Goal: Check status: Check status

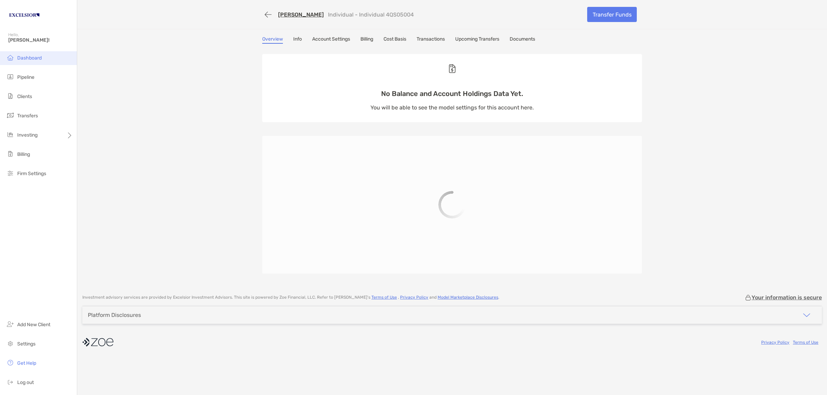
click at [16, 59] on li "Dashboard" at bounding box center [38, 58] width 77 height 14
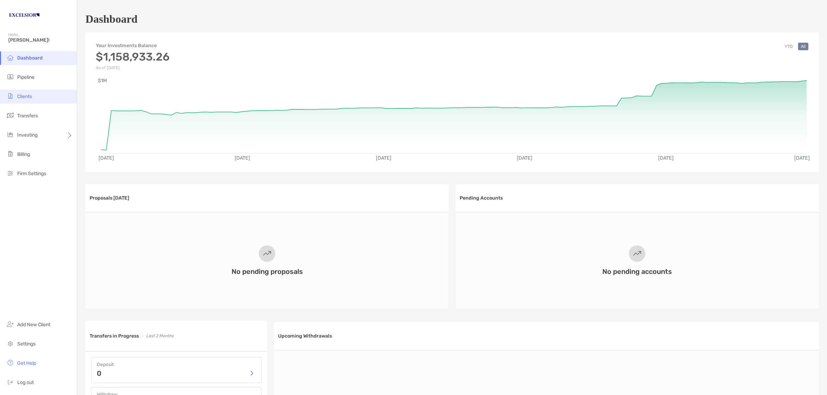
click at [30, 96] on span "Clients" at bounding box center [24, 97] width 15 height 6
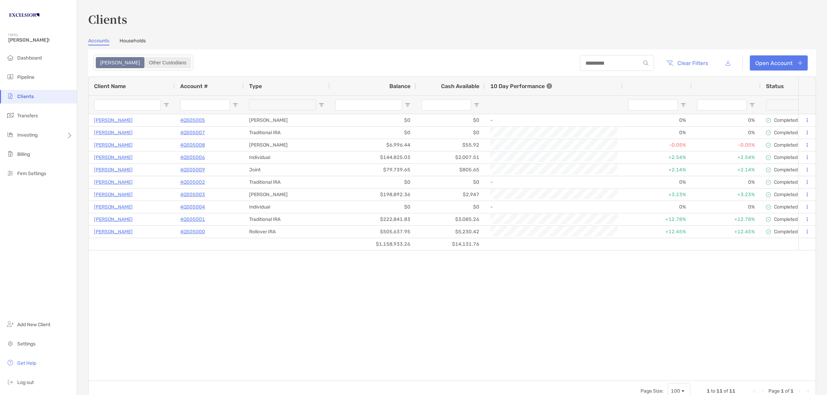
type input "**********"
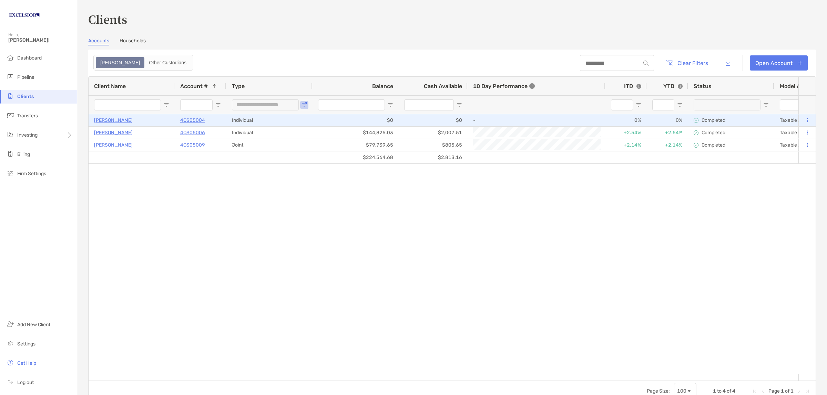
click at [127, 119] on p "[PERSON_NAME]" at bounding box center [113, 120] width 39 height 9
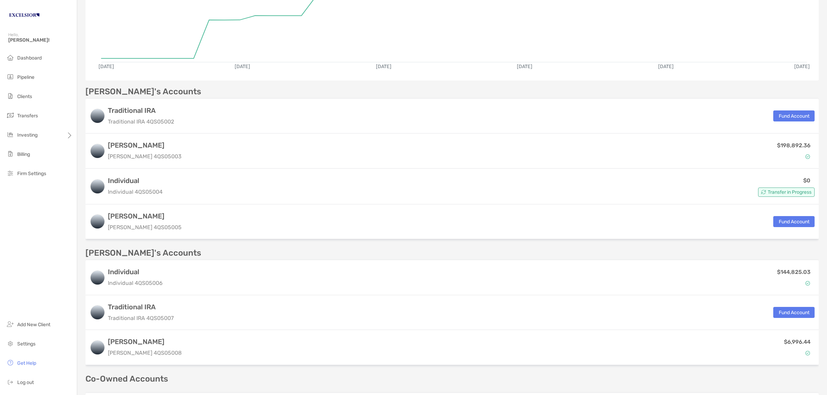
scroll to position [172, 0]
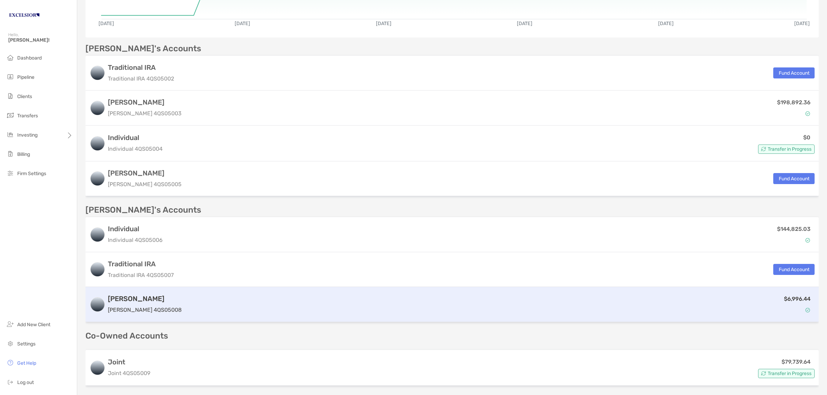
click at [147, 309] on p "[PERSON_NAME] 4QS05008" at bounding box center [145, 310] width 74 height 9
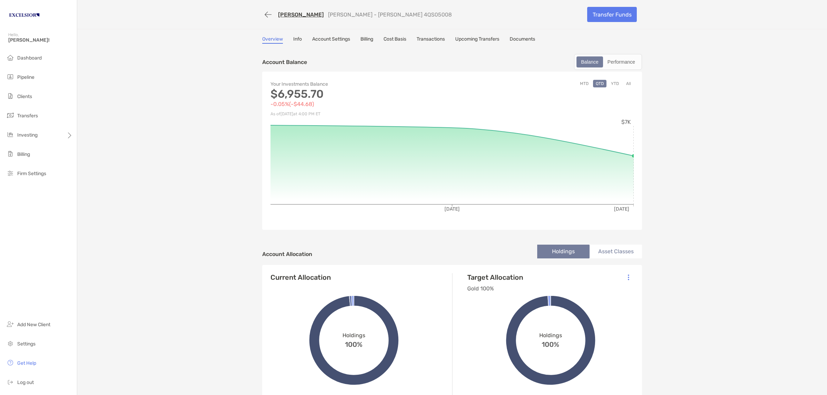
click at [424, 39] on link "Transactions" at bounding box center [430, 40] width 28 height 8
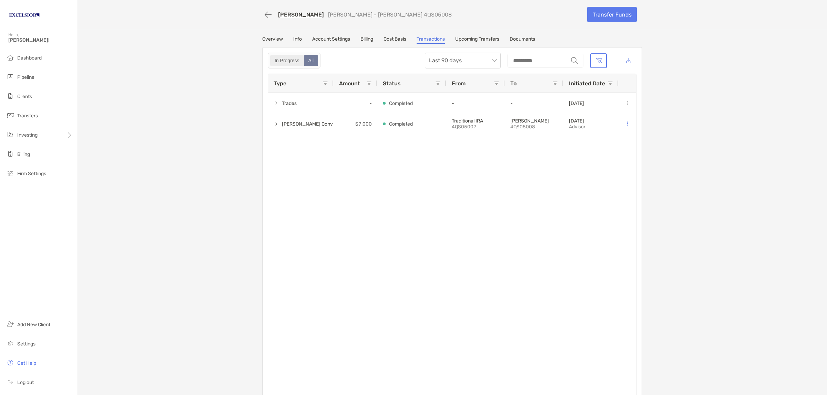
click at [283, 56] on div "In Progress" at bounding box center [287, 61] width 32 height 10
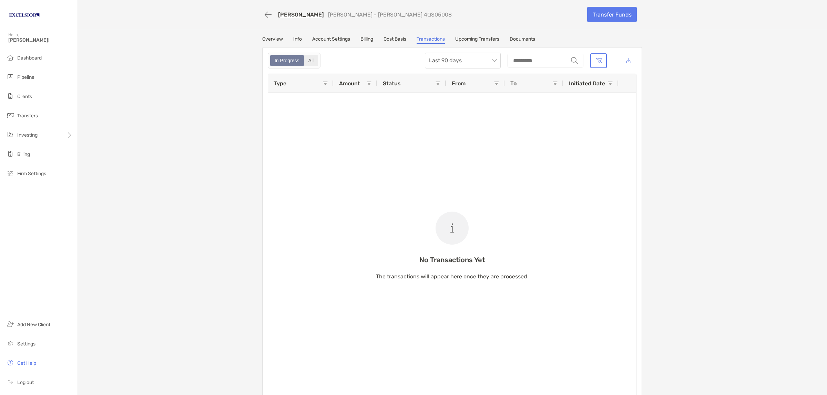
click at [304, 59] on div "All" at bounding box center [310, 61] width 13 height 10
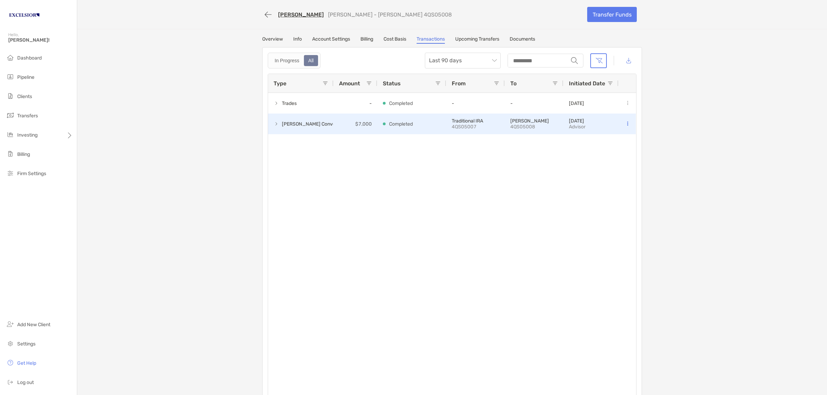
click at [273, 126] on span at bounding box center [276, 124] width 6 height 6
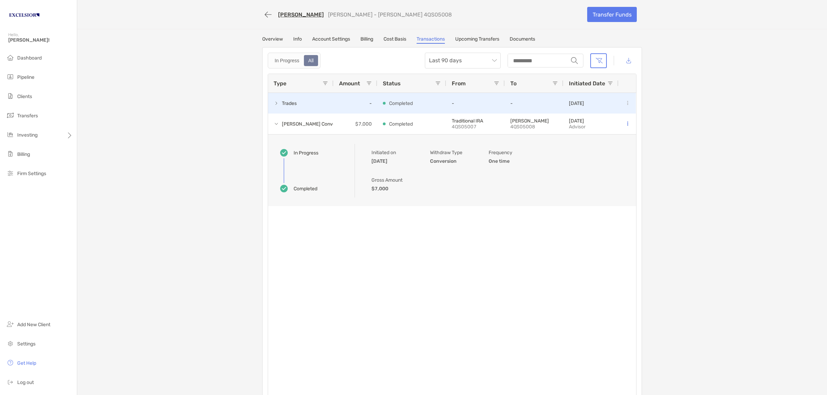
click at [273, 103] on span at bounding box center [276, 104] width 6 height 6
